Goal: Consume media (video, audio): Consume media (video, audio)

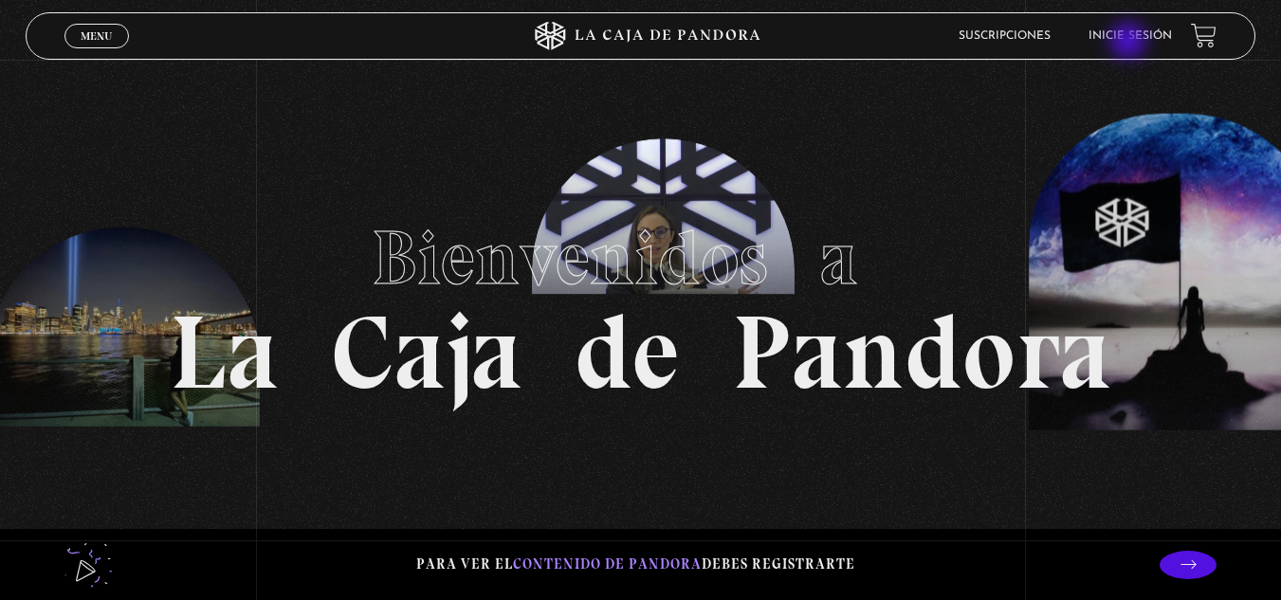
click at [1130, 40] on link "Inicie sesión" at bounding box center [1130, 35] width 83 height 11
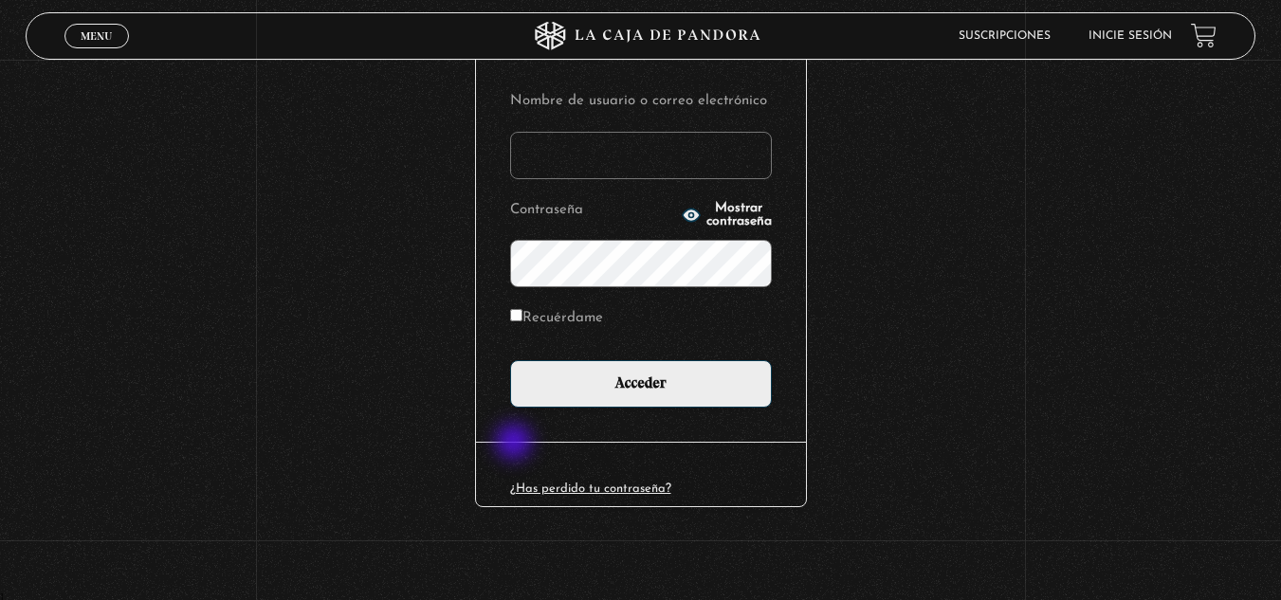
scroll to position [231, 0]
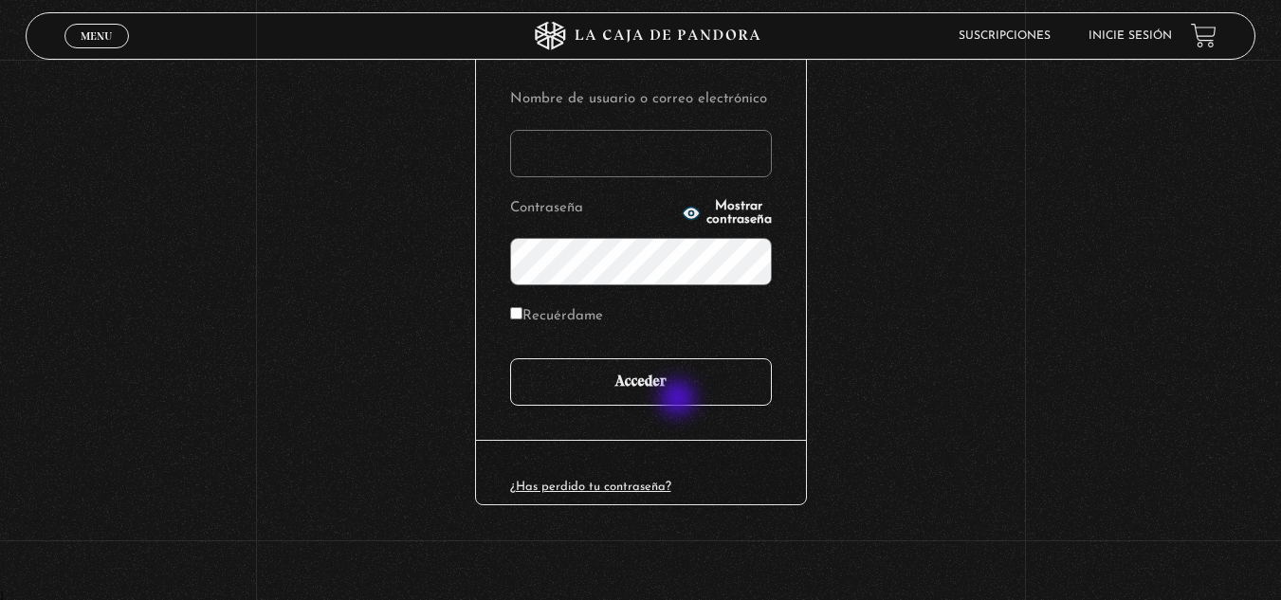
type input "mcamachoq06@gmail.com"
click at [680, 395] on input "Acceder" at bounding box center [641, 381] width 262 height 47
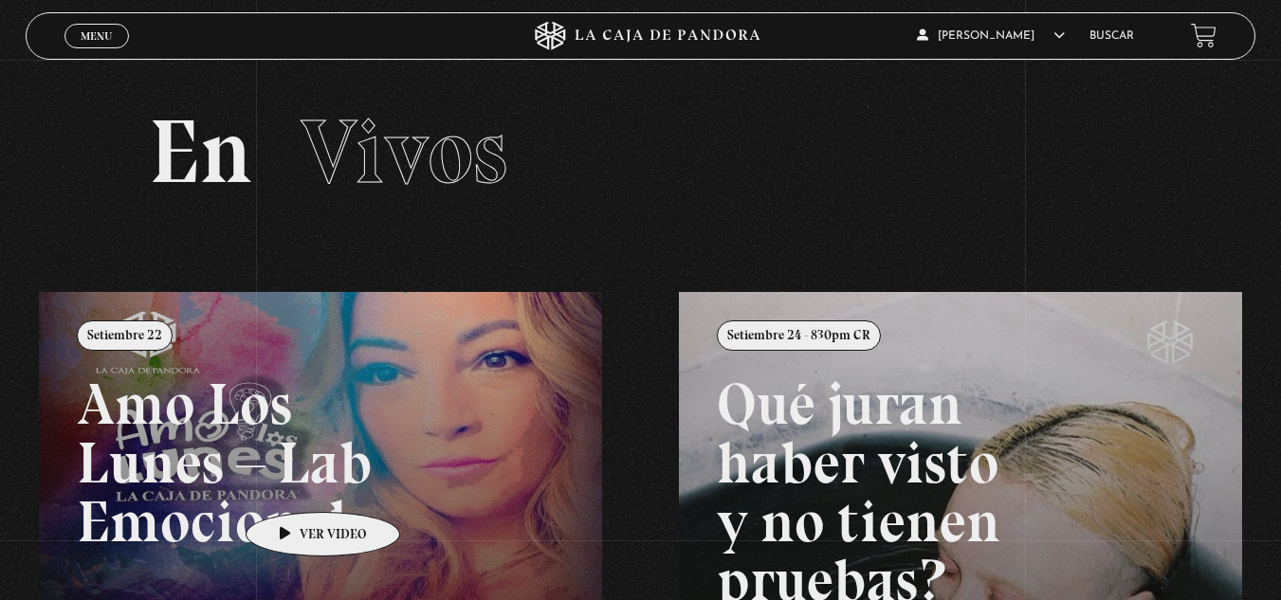
click at [293, 484] on link at bounding box center [679, 592] width 1281 height 600
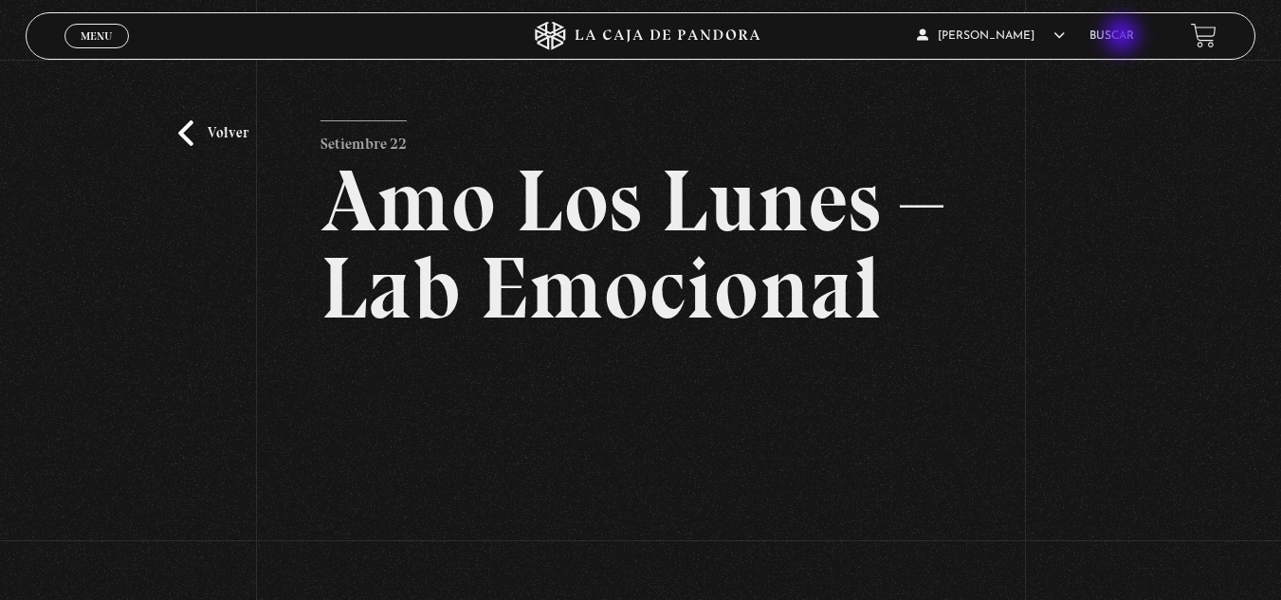
click at [1124, 37] on link "Buscar" at bounding box center [1112, 35] width 45 height 11
